Goal: Transaction & Acquisition: Book appointment/travel/reservation

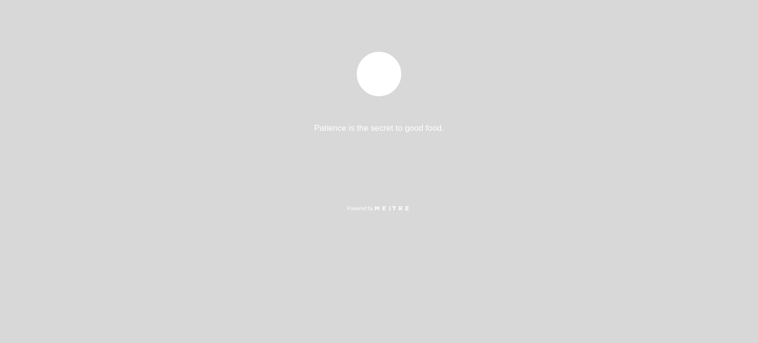
select select "pt"
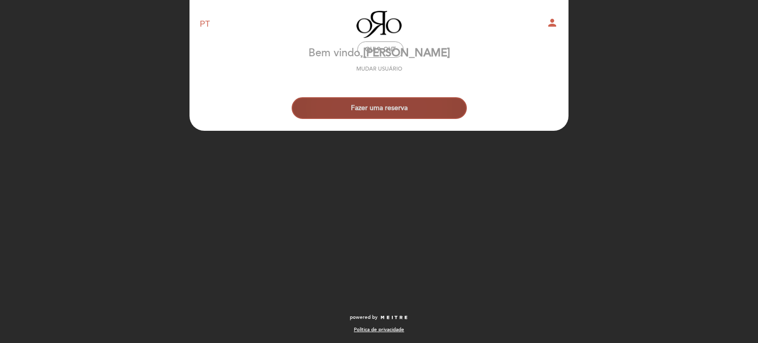
click at [399, 110] on button "Fazer uma reserva" at bounding box center [379, 108] width 175 height 22
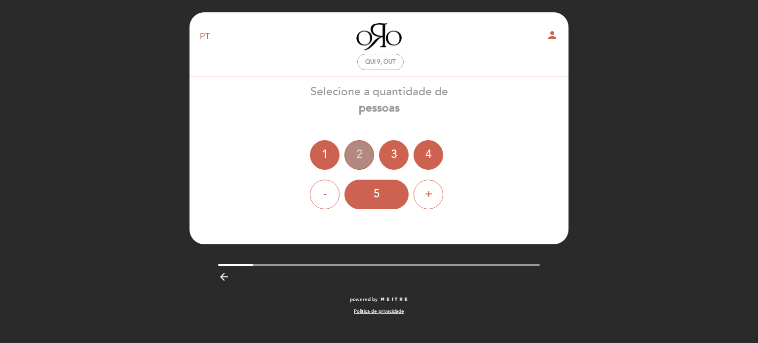
click at [363, 158] on div "2" at bounding box center [359, 155] width 30 height 30
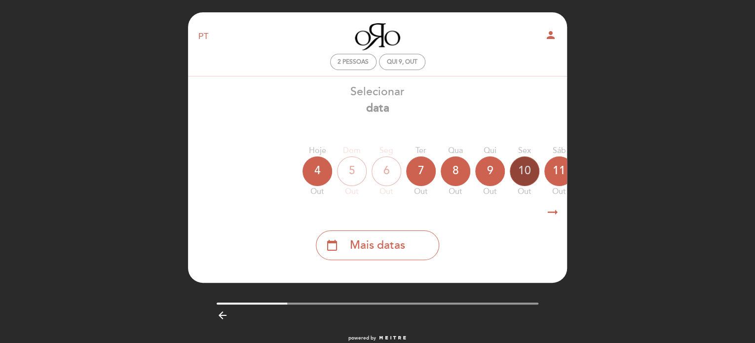
click at [521, 179] on div "10" at bounding box center [525, 171] width 30 height 30
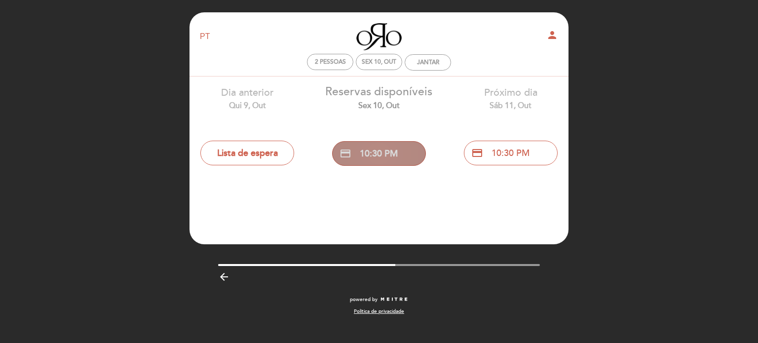
click at [380, 155] on button "credit_card 10:30 PM" at bounding box center [379, 153] width 94 height 25
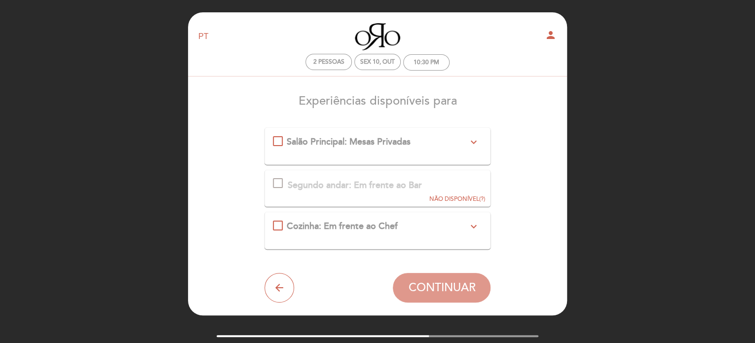
click at [277, 141] on div "Salão Principal: Mesas Privadas expand_more Servimos duas opções de menu de deg…" at bounding box center [378, 142] width 210 height 13
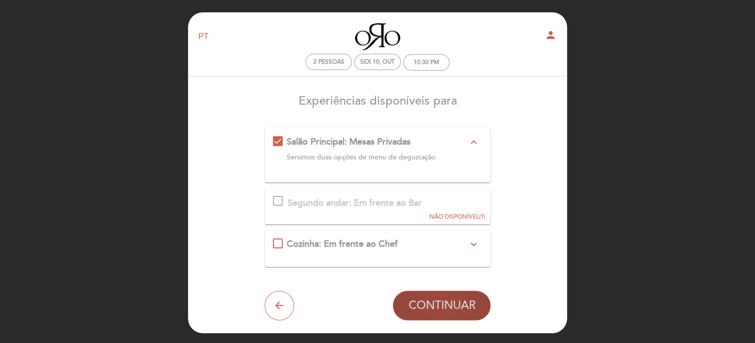
click at [447, 307] on span "CONTINUAR" at bounding box center [441, 306] width 67 height 14
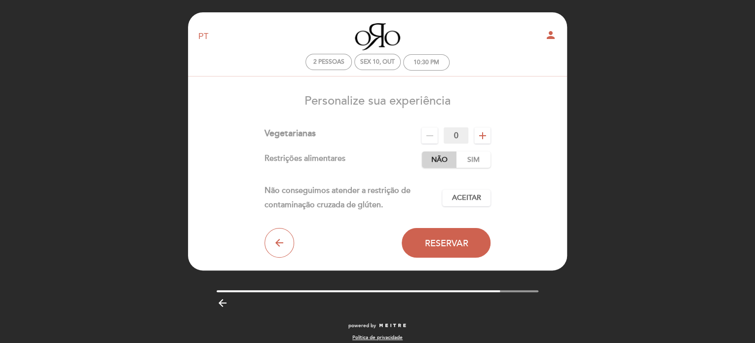
drag, startPoint x: 436, startPoint y: 156, endPoint x: 451, endPoint y: 172, distance: 21.3
click at [436, 156] on label "Não" at bounding box center [439, 159] width 35 height 16
drag, startPoint x: 468, startPoint y: 199, endPoint x: 474, endPoint y: 198, distance: 5.9
click at [468, 199] on span "Aceitar" at bounding box center [466, 198] width 29 height 10
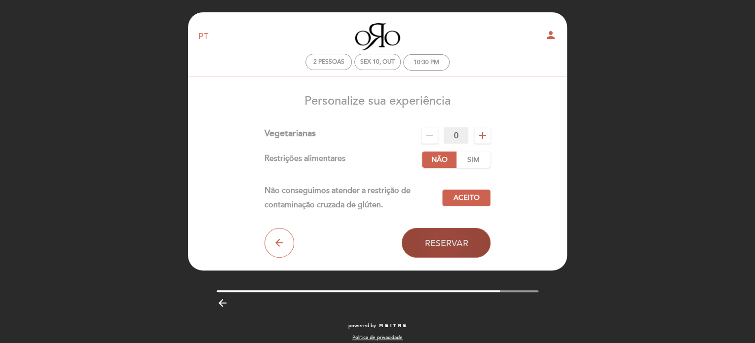
click at [444, 244] on span "Reservar" at bounding box center [445, 242] width 43 height 11
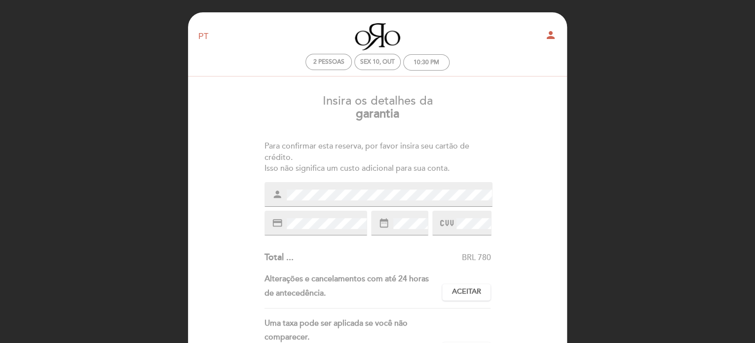
scroll to position [49, 0]
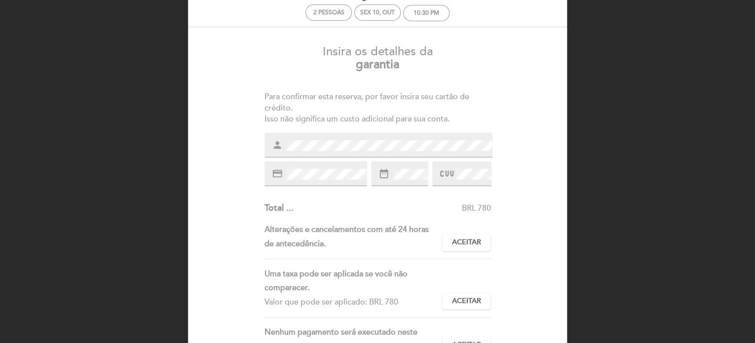
click at [523, 288] on div "Insira os detalhes da [GEOGRAPHIC_DATA] Para confirmar esta reserva, por favor …" at bounding box center [377, 245] width 365 height 414
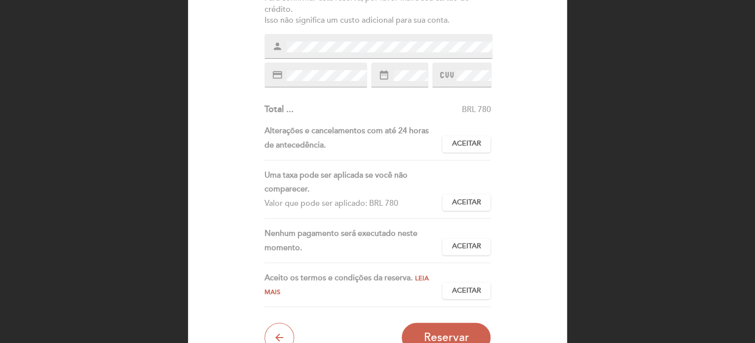
scroll to position [99, 0]
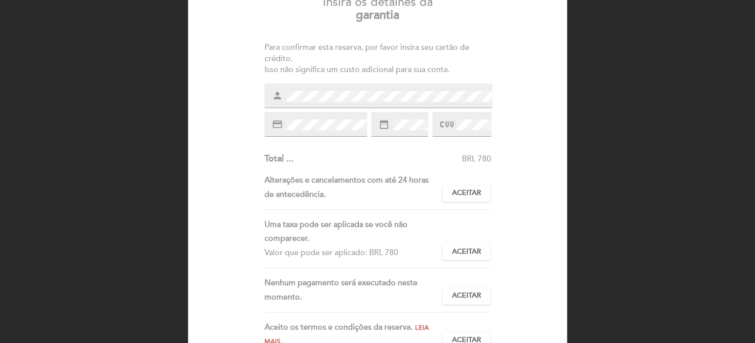
click at [540, 246] on div "Insira os detalhes da [GEOGRAPHIC_DATA] Para confirmar esta reserva, por favor …" at bounding box center [377, 195] width 365 height 414
click at [389, 127] on icon "date_range" at bounding box center [383, 124] width 11 height 11
click at [402, 116] on div "date_range" at bounding box center [399, 124] width 57 height 25
click at [407, 155] on div "BRL 780" at bounding box center [392, 158] width 197 height 11
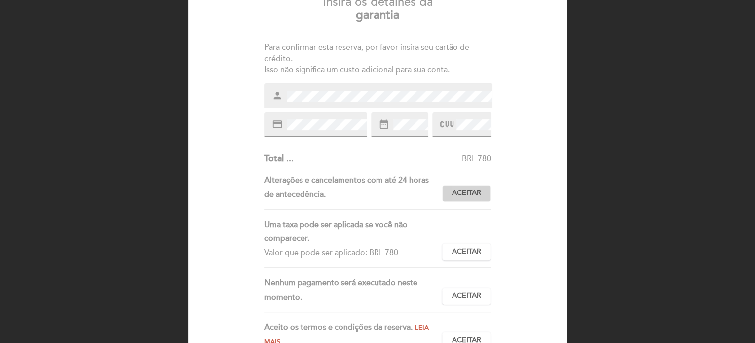
click at [470, 197] on span "Aceitar" at bounding box center [466, 193] width 29 height 10
click at [473, 251] on span "Aceitar" at bounding box center [466, 252] width 29 height 10
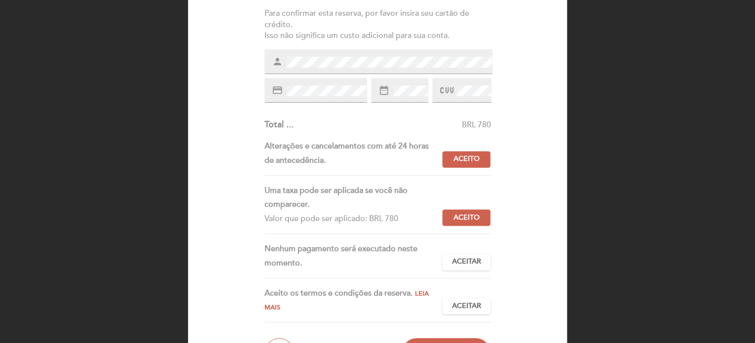
scroll to position [197, 0]
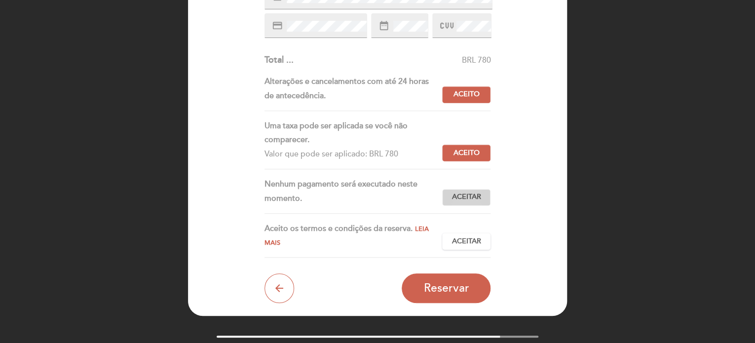
click at [465, 195] on span "Aceitar" at bounding box center [466, 197] width 29 height 10
click at [478, 243] on span "Aceitar" at bounding box center [466, 241] width 29 height 10
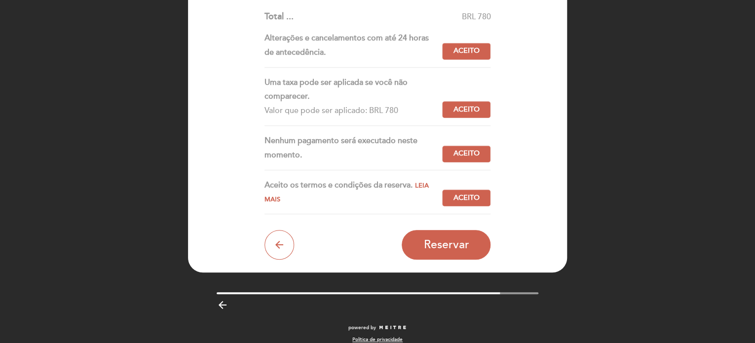
scroll to position [251, 0]
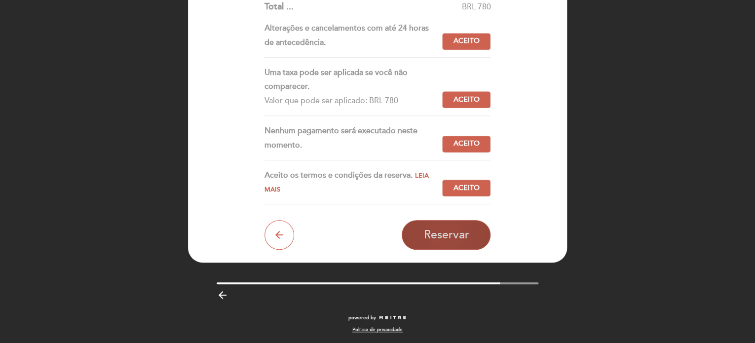
click at [466, 242] on button "Reservar" at bounding box center [446, 235] width 89 height 30
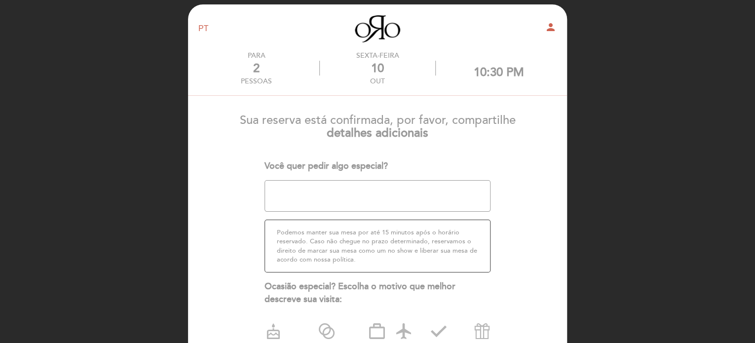
scroll to position [0, 0]
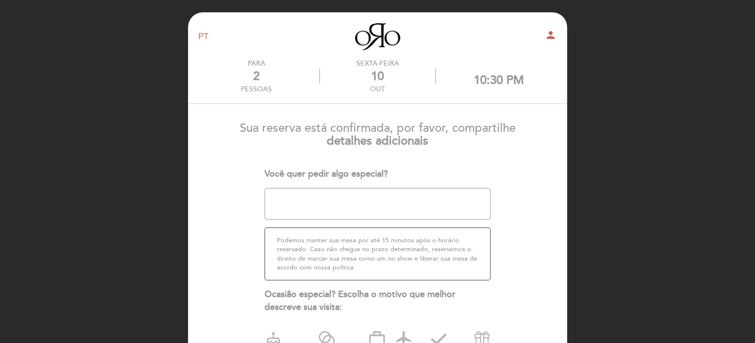
click at [330, 200] on textarea at bounding box center [377, 204] width 227 height 32
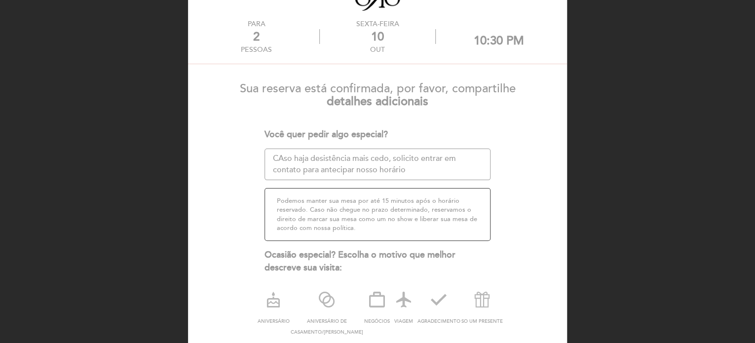
scroll to position [99, 0]
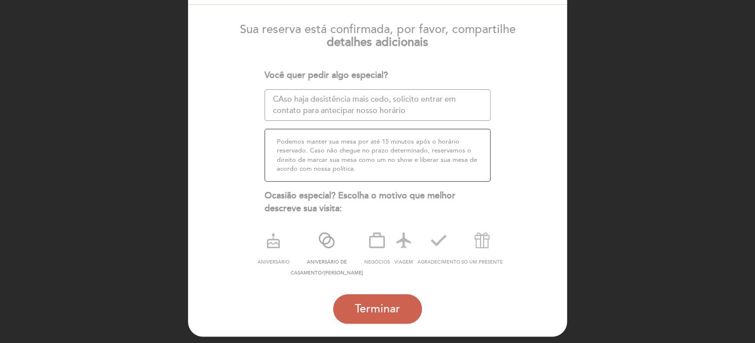
type textarea "CAso haja desistência mais cedo, solicito entrar em contato para antecipar noss…"
click at [322, 245] on icon at bounding box center [327, 240] width 26 height 26
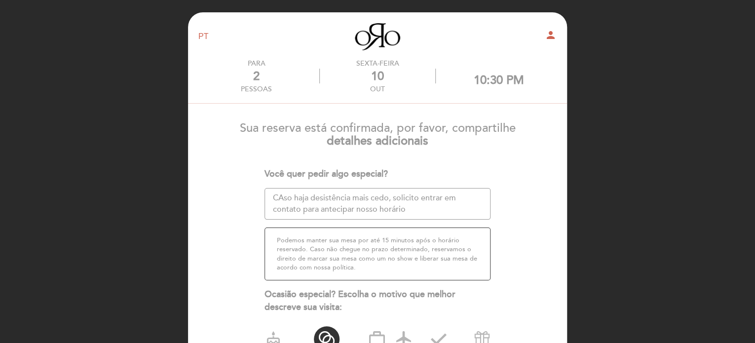
scroll to position [140, 0]
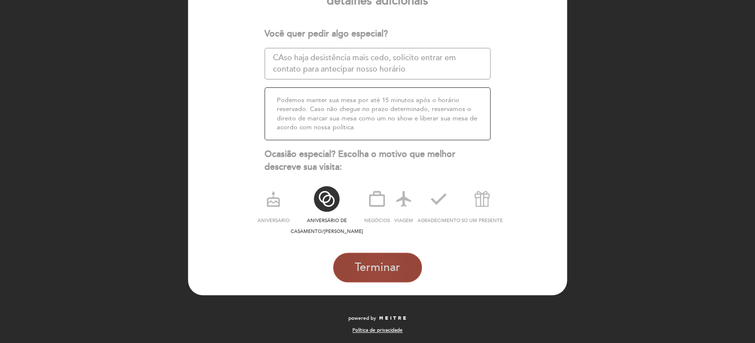
click at [379, 275] on button "Terminar" at bounding box center [377, 268] width 89 height 30
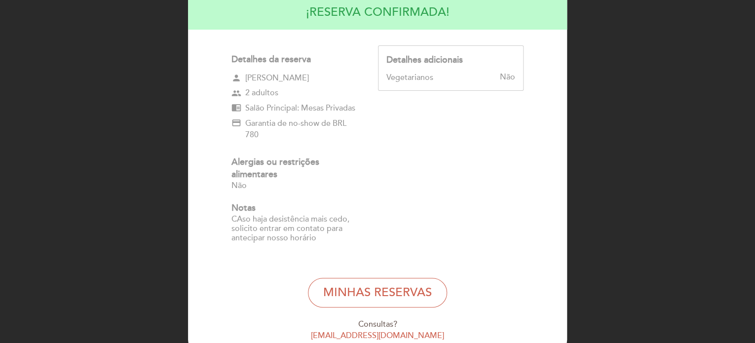
scroll to position [148, 0]
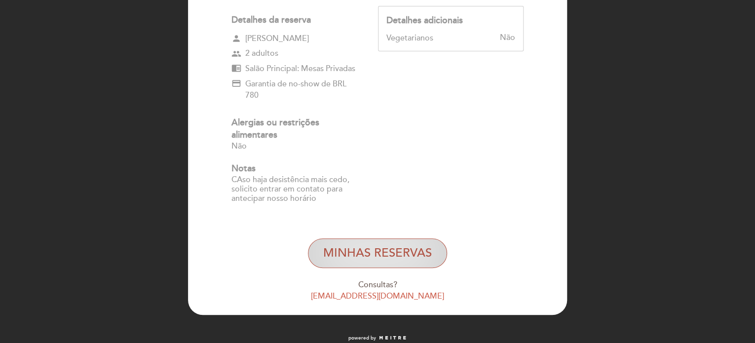
click at [400, 258] on button "MINHAS RESERVAS" at bounding box center [377, 253] width 139 height 30
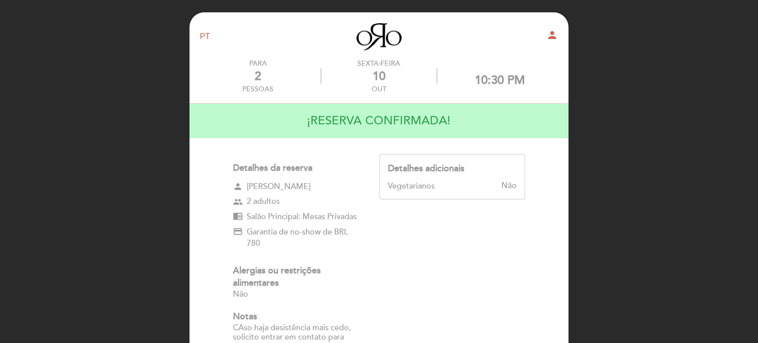
select select "pt"
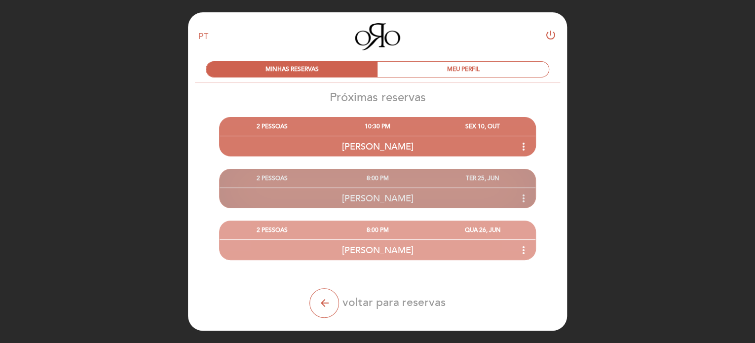
click at [495, 177] on div "TER 25, JUN" at bounding box center [482, 178] width 105 height 18
click at [525, 198] on icon "more_vert" at bounding box center [524, 198] width 12 height 12
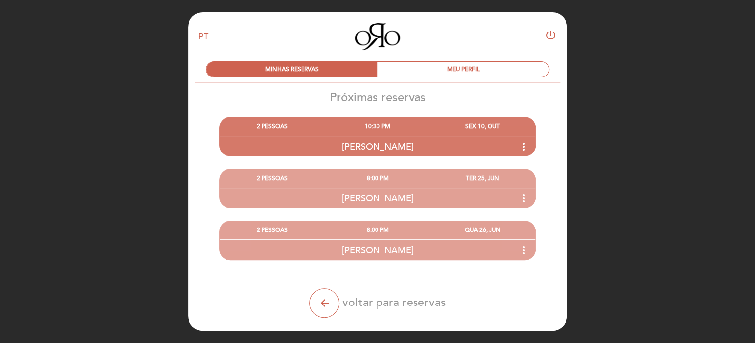
click at [570, 260] on div "EN ES PT Oro power_settings_new MINHAS RESERVAS MEU PERFIL Próximas reservas [P…" at bounding box center [378, 189] width 394 height 355
click at [484, 75] on div "MEU PERFIL" at bounding box center [463, 69] width 171 height 15
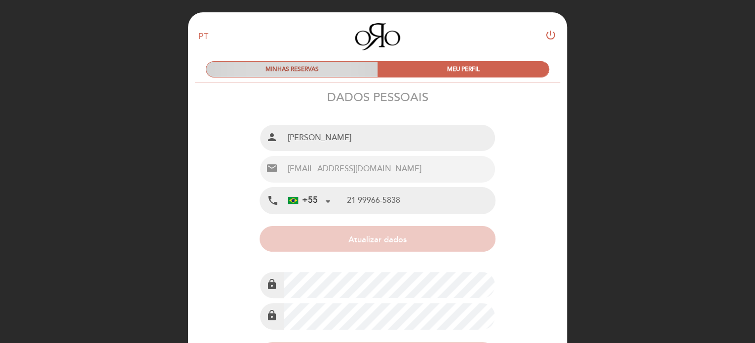
click at [322, 74] on div "MINHAS RESERVAS" at bounding box center [291, 69] width 171 height 15
